Goal: Task Accomplishment & Management: Use online tool/utility

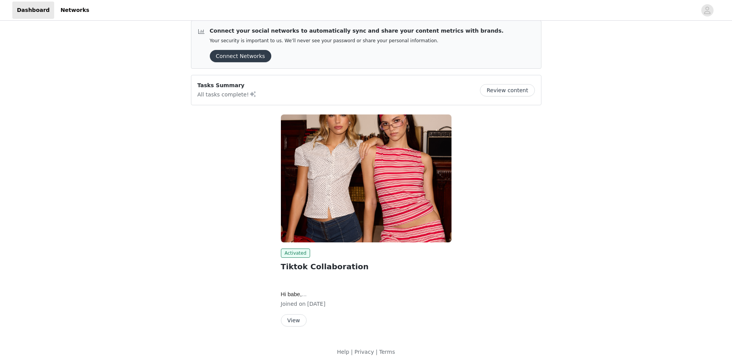
scroll to position [10, 0]
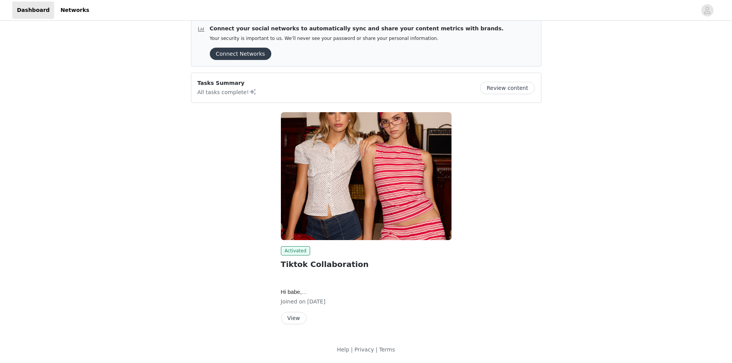
click at [297, 316] on button "View" at bounding box center [294, 318] width 26 height 12
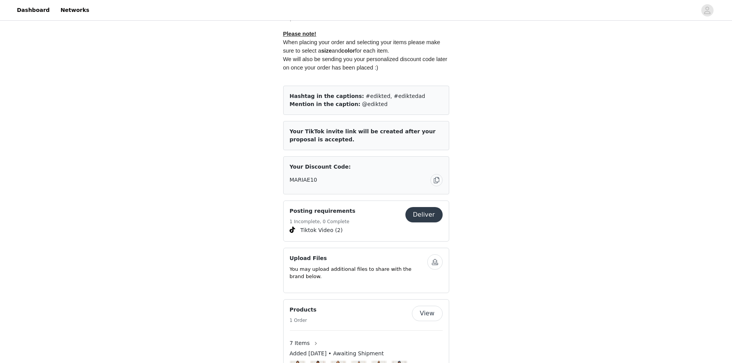
scroll to position [308, 0]
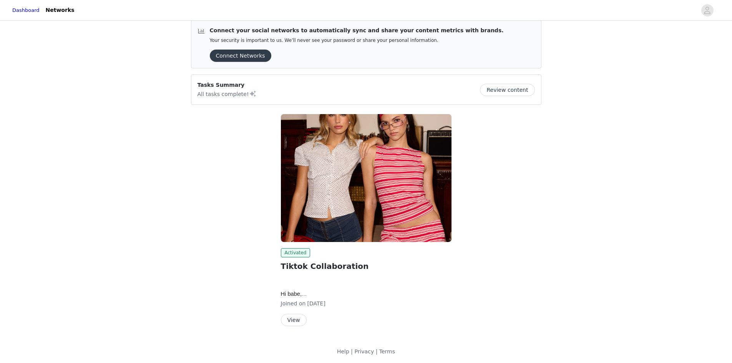
scroll to position [10, 0]
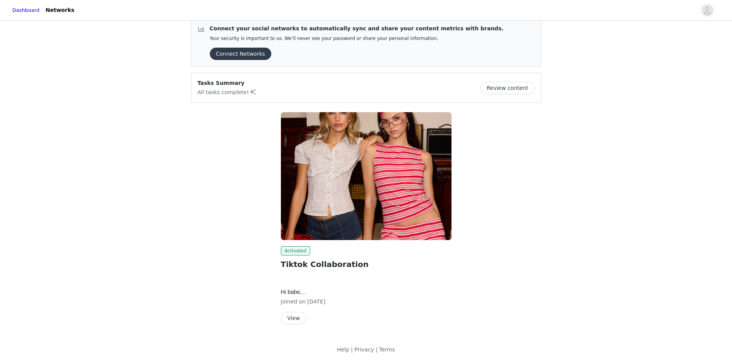
click at [296, 318] on button "View" at bounding box center [294, 318] width 26 height 12
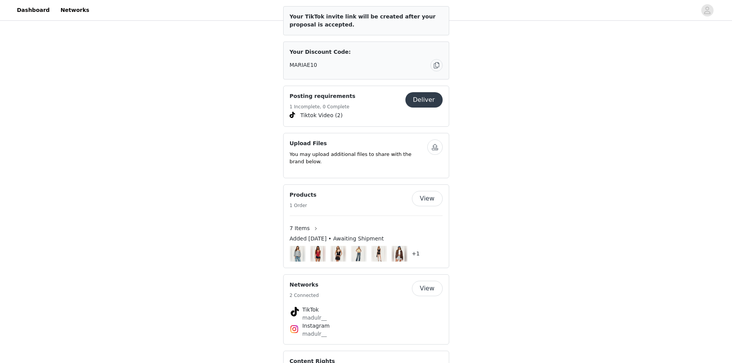
scroll to position [538, 0]
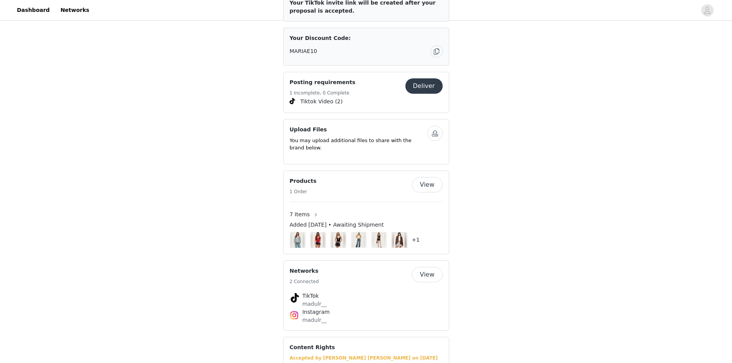
click at [402, 234] on img at bounding box center [399, 240] width 10 height 16
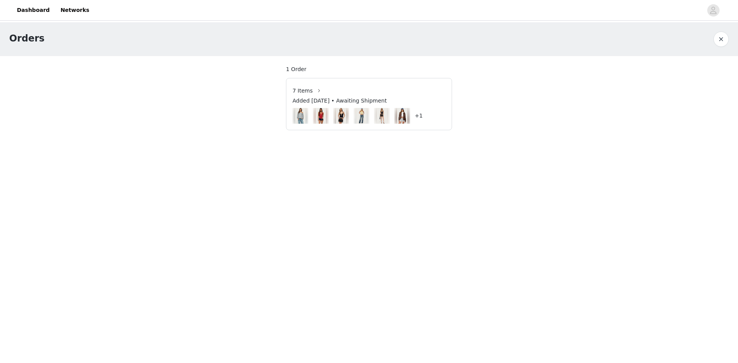
click at [299, 109] on img at bounding box center [300, 116] width 10 height 16
click at [421, 116] on h4 "+1" at bounding box center [419, 116] width 8 height 8
click at [309, 90] on span "7 Items" at bounding box center [303, 91] width 20 height 8
click at [315, 90] on button "button" at bounding box center [319, 91] width 12 height 12
